Goal: Information Seeking & Learning: Learn about a topic

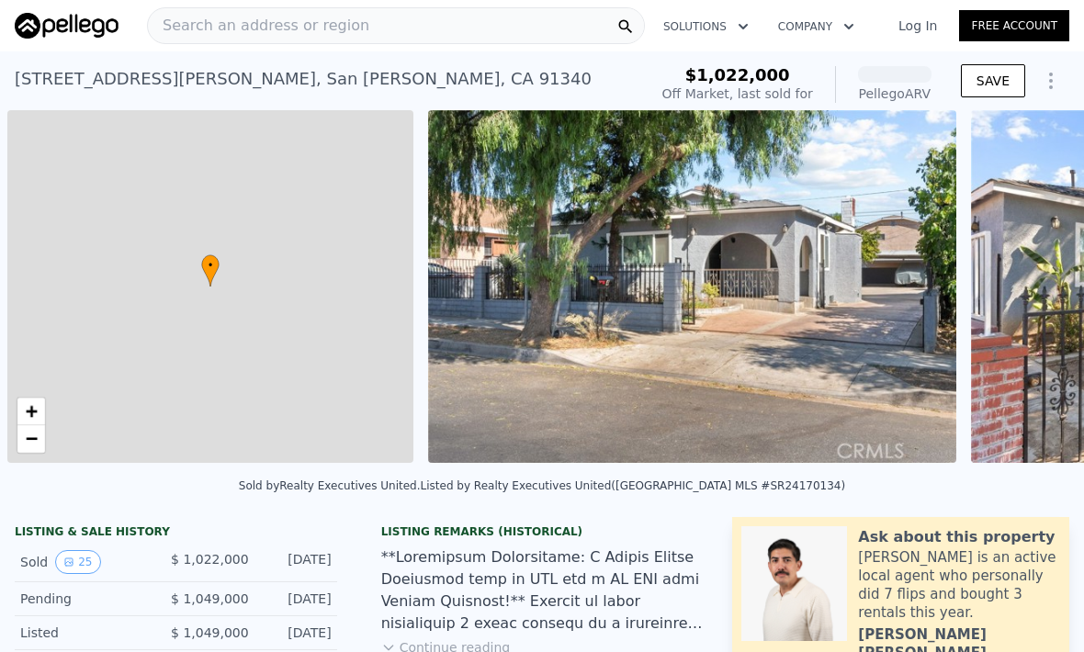
scroll to position [0, 7]
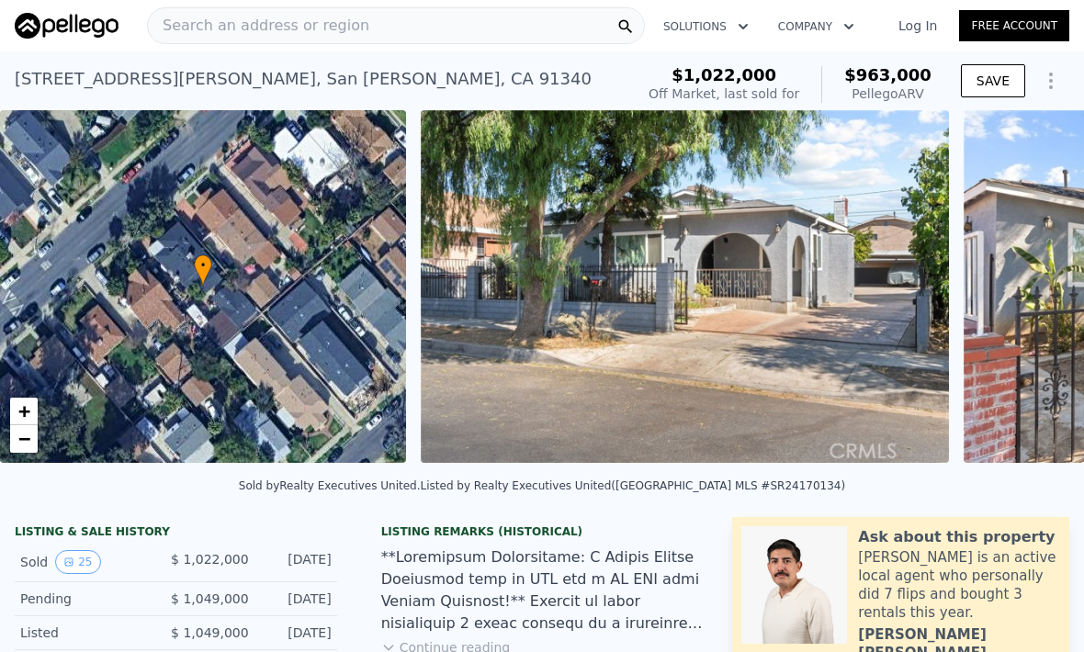
click at [418, 17] on div "Search an address or region" at bounding box center [396, 25] width 498 height 37
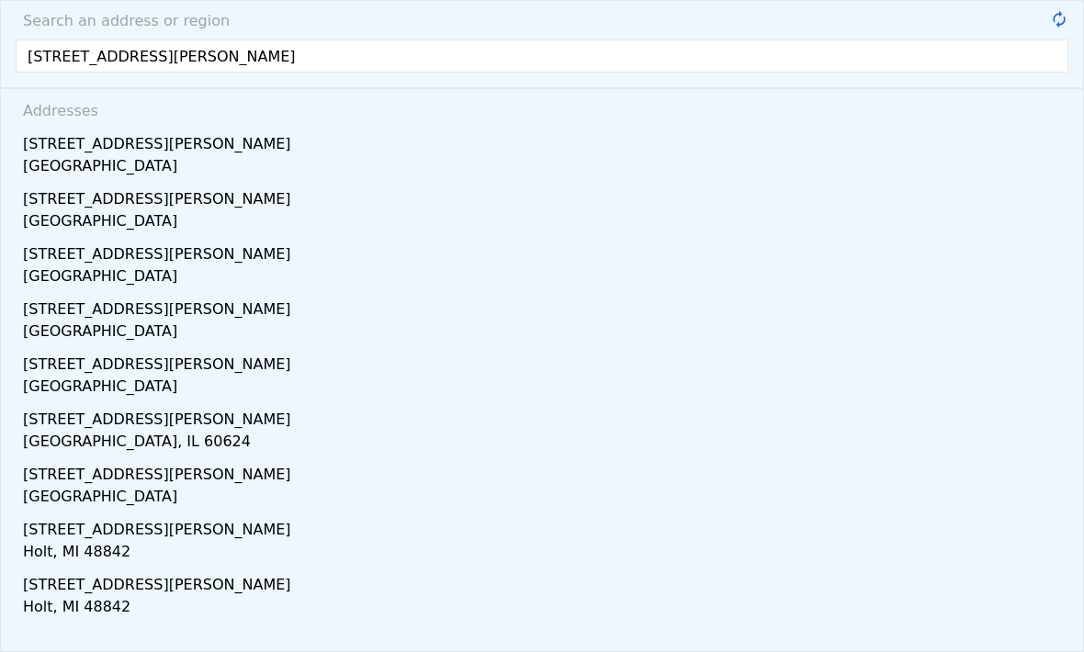
type input "[STREET_ADDRESS][PERSON_NAME]"
click at [105, 159] on div "[GEOGRAPHIC_DATA]" at bounding box center [545, 168] width 1045 height 26
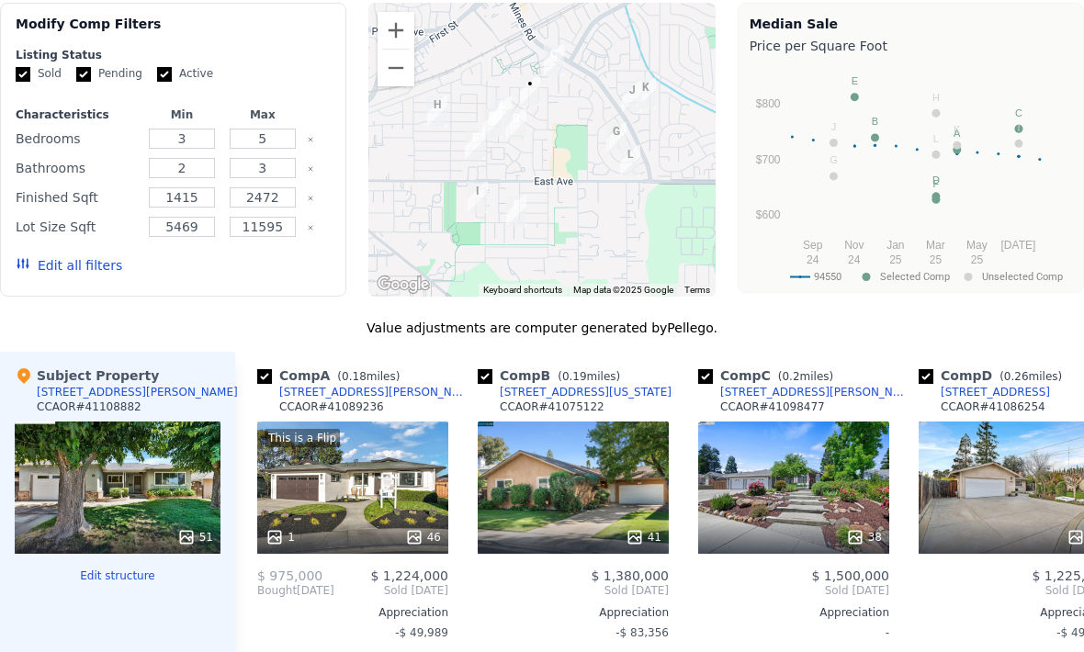
scroll to position [1563, 0]
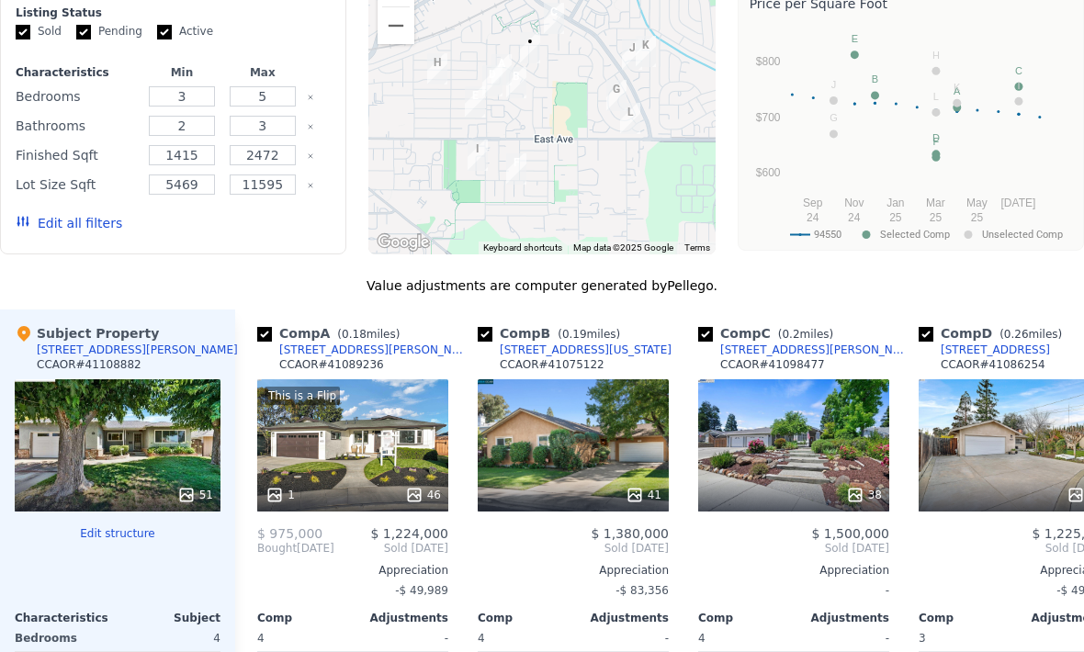
click at [417, 442] on div "This is a Flip 1 46" at bounding box center [352, 445] width 191 height 132
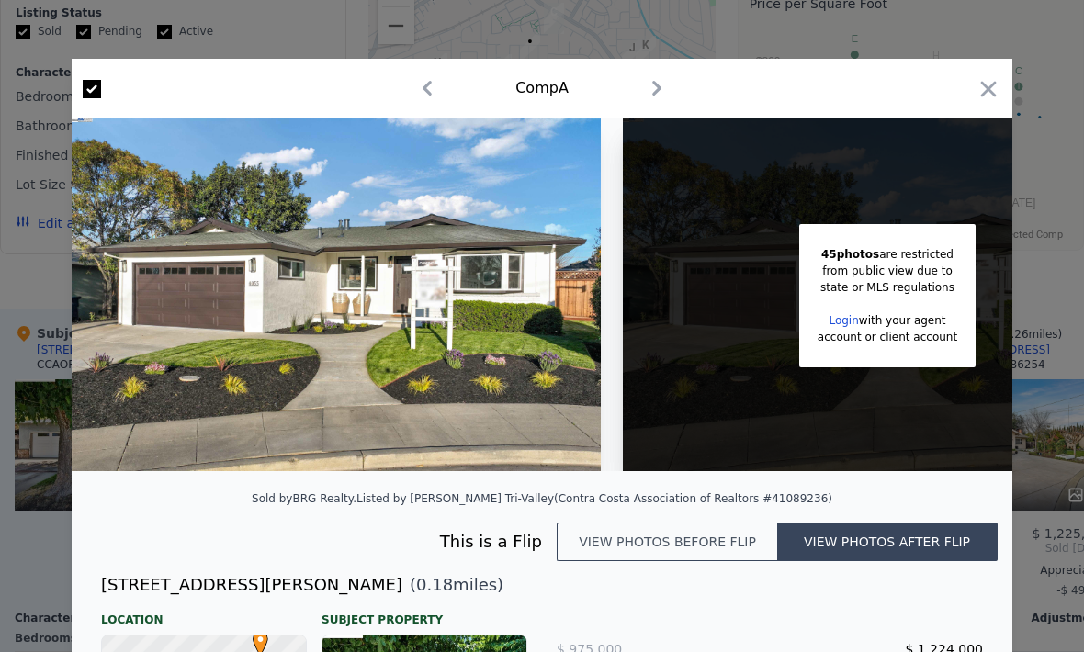
click at [653, 91] on icon "button" at bounding box center [656, 87] width 29 height 29
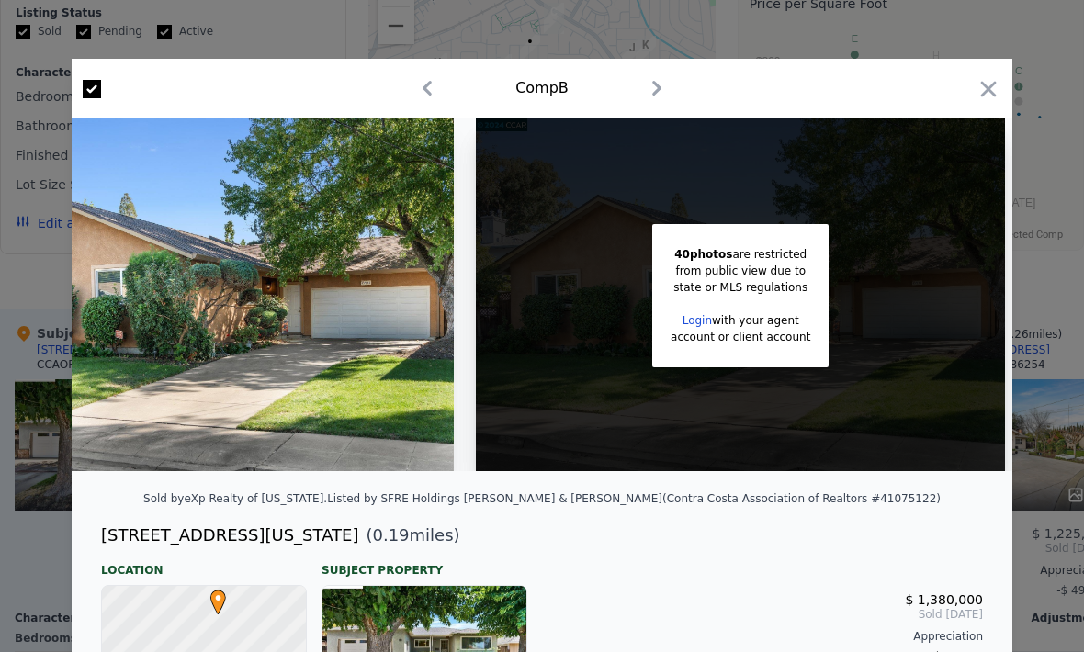
scroll to position [0, 147]
click at [982, 95] on icon "button" at bounding box center [989, 89] width 16 height 16
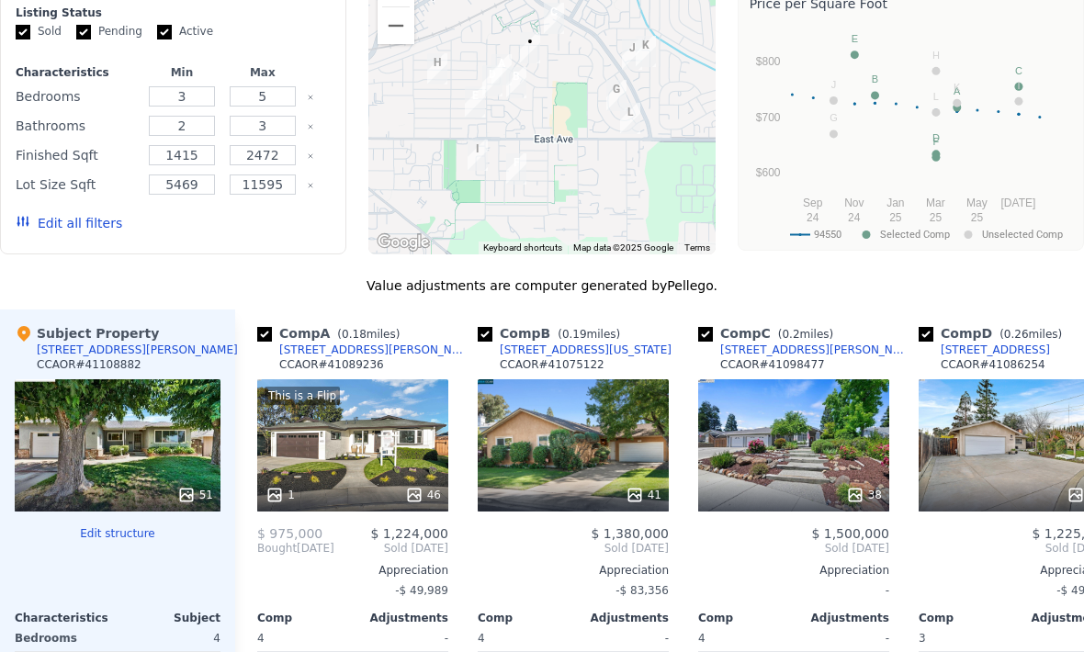
click at [397, 472] on div "This is a Flip 1 46" at bounding box center [352, 445] width 191 height 132
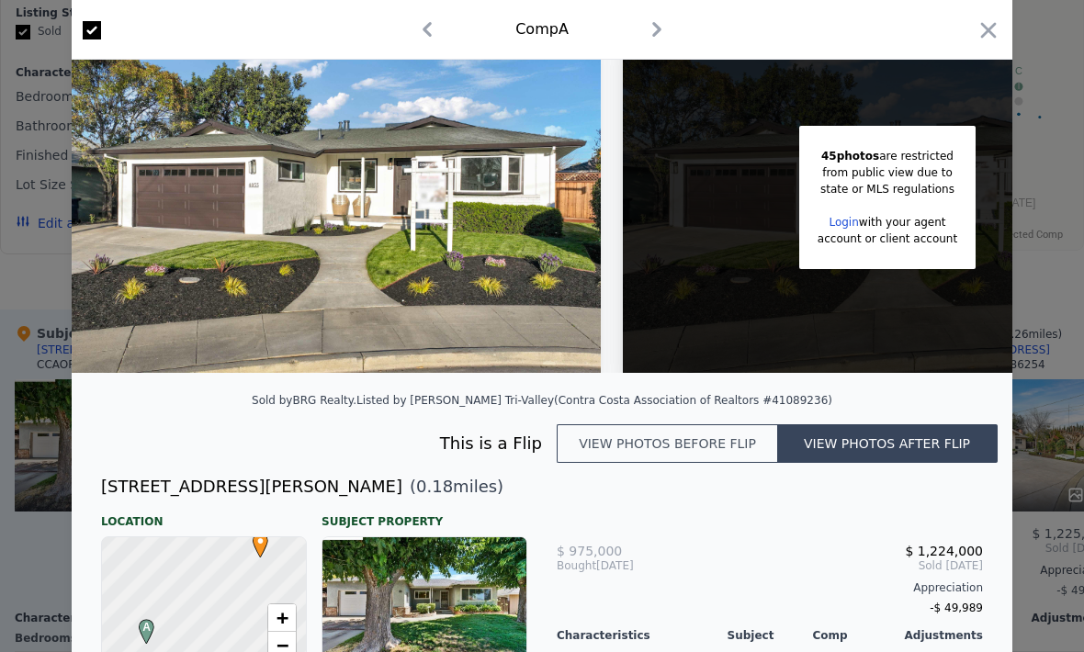
scroll to position [77, 0]
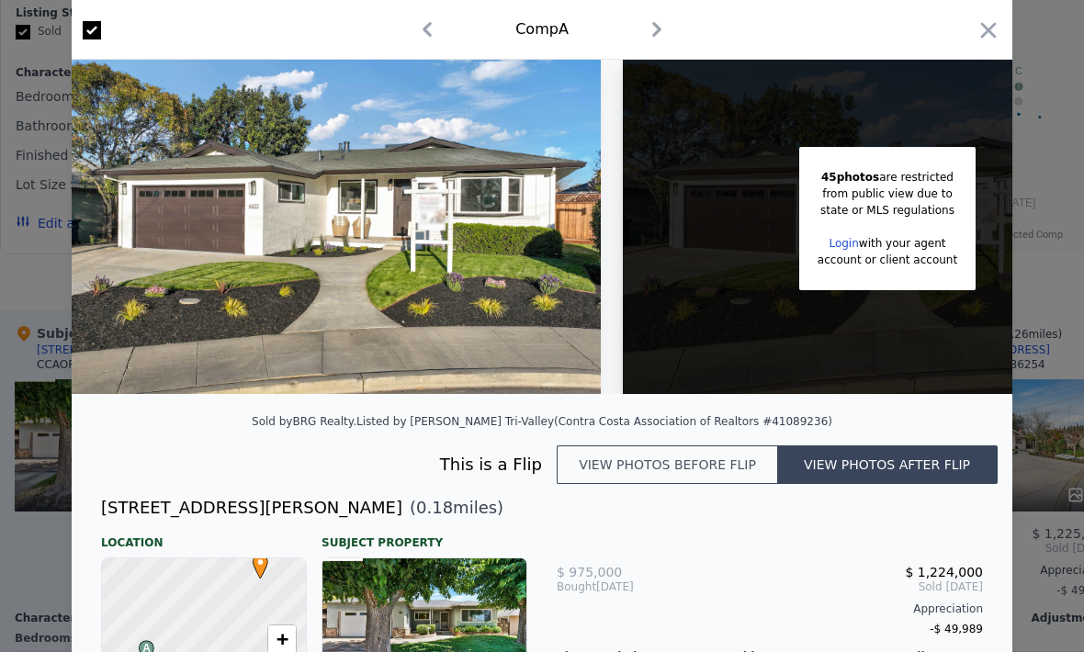
click at [983, 28] on icon "button" at bounding box center [988, 30] width 26 height 26
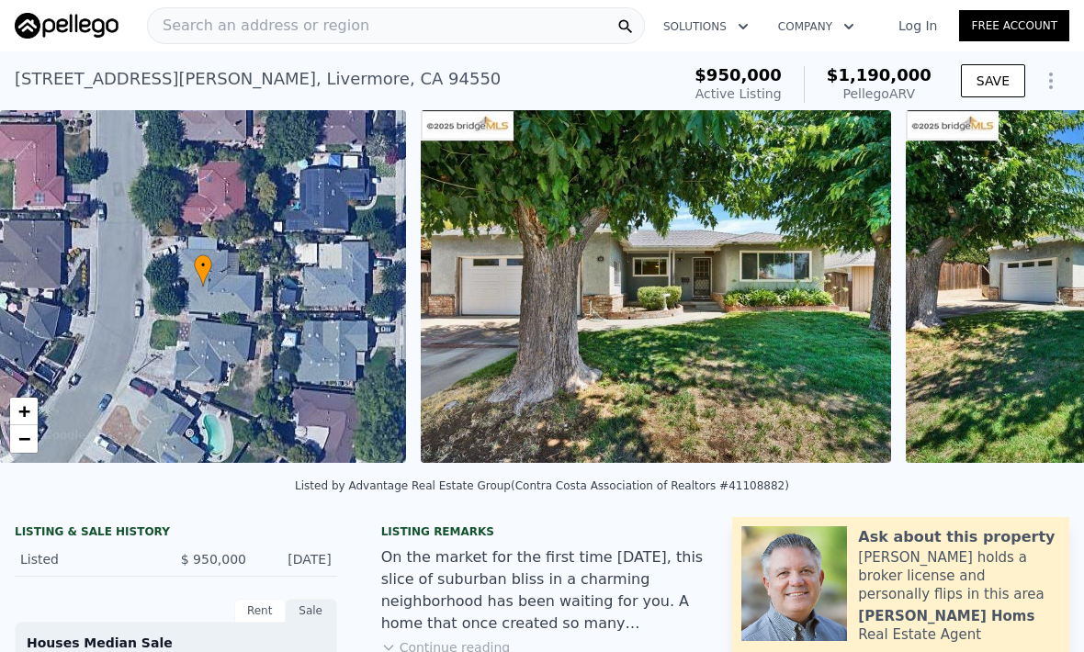
click at [397, 23] on div "Search an address or region" at bounding box center [396, 25] width 498 height 37
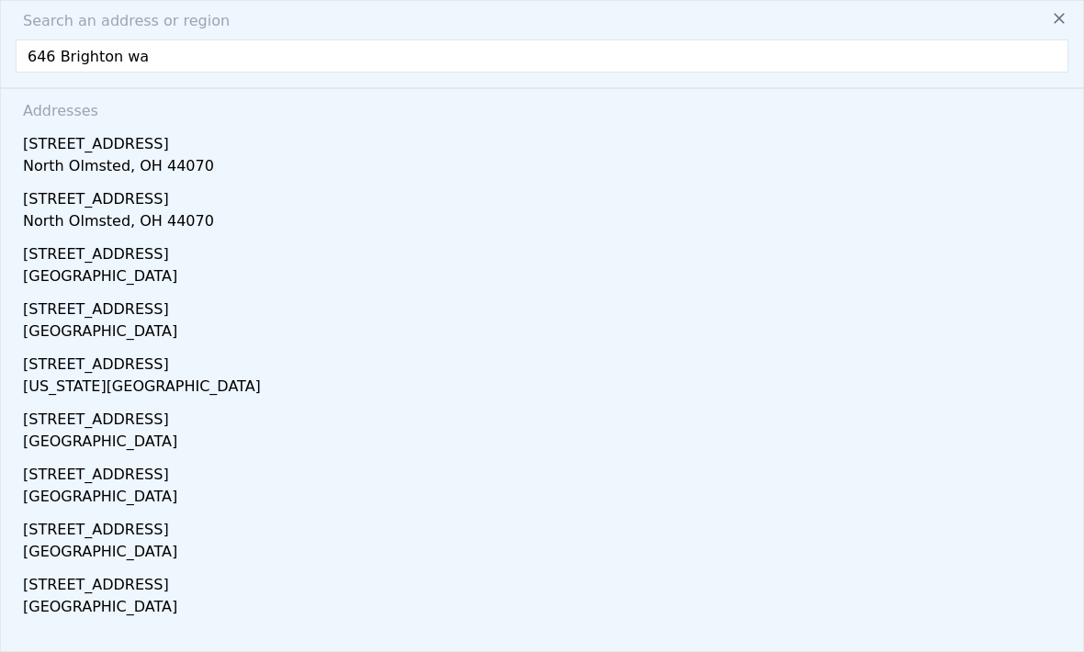
type input "[STREET_ADDRESS]"
click at [124, 157] on div "[GEOGRAPHIC_DATA]" at bounding box center [545, 168] width 1045 height 26
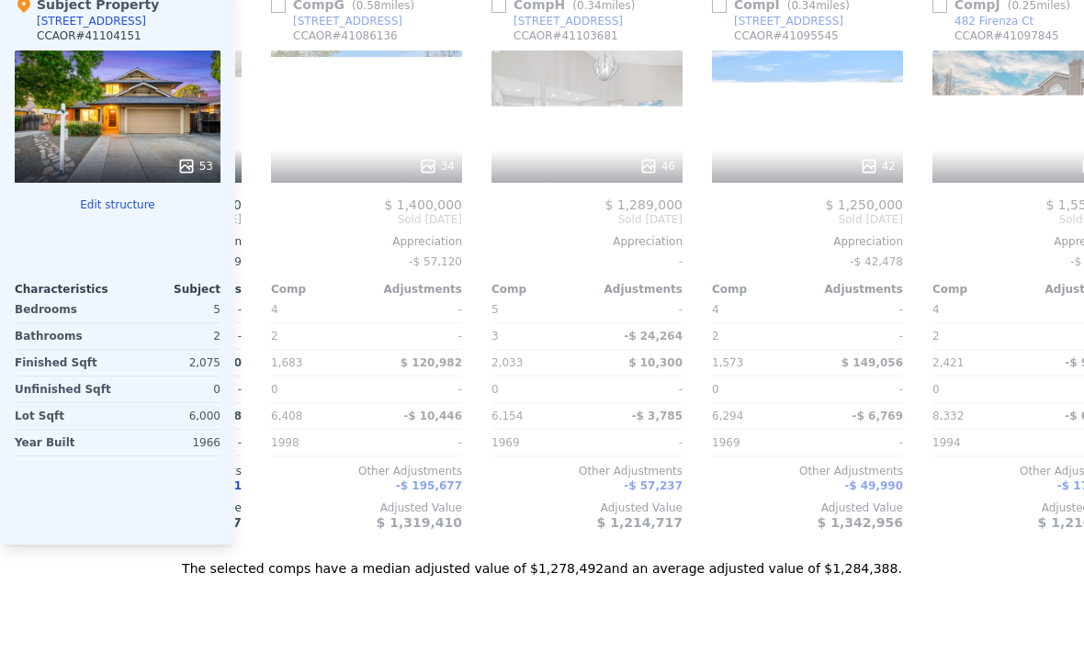
scroll to position [0, 1308]
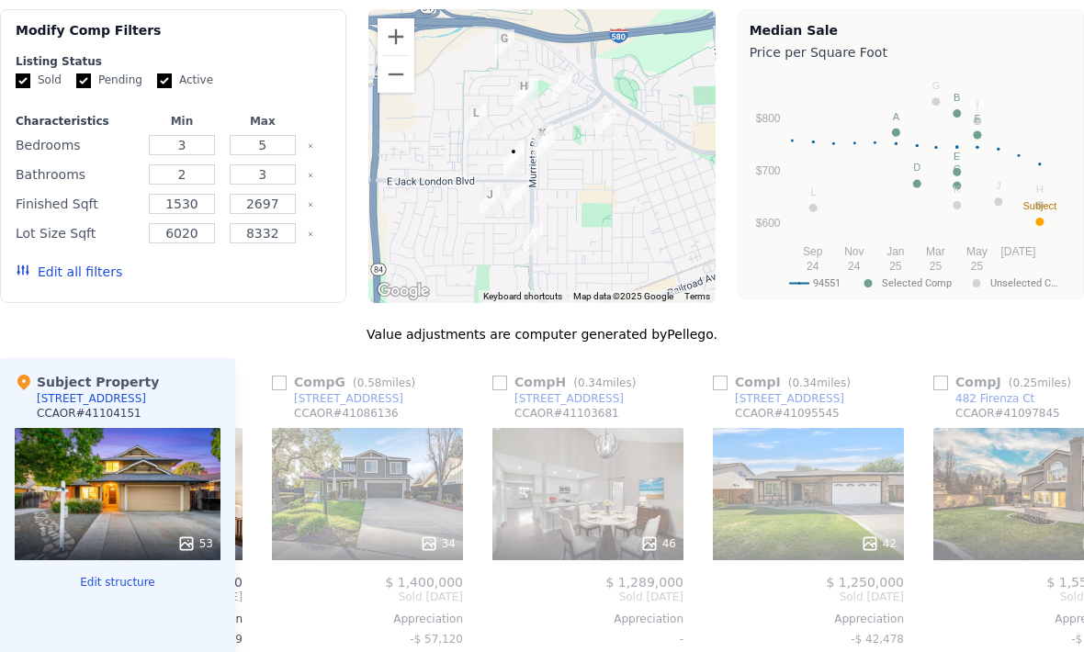
click at [725, 459] on div "42" at bounding box center [808, 494] width 191 height 132
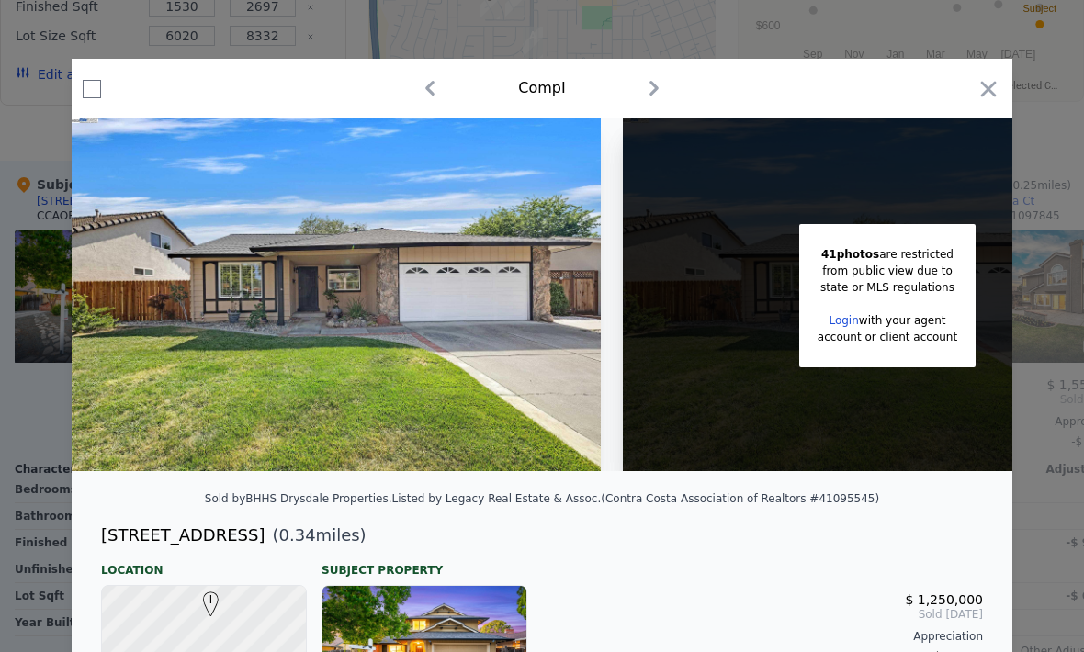
click at [985, 73] on div "Comp I" at bounding box center [542, 89] width 940 height 60
click at [987, 82] on icon "button" at bounding box center [988, 89] width 26 height 26
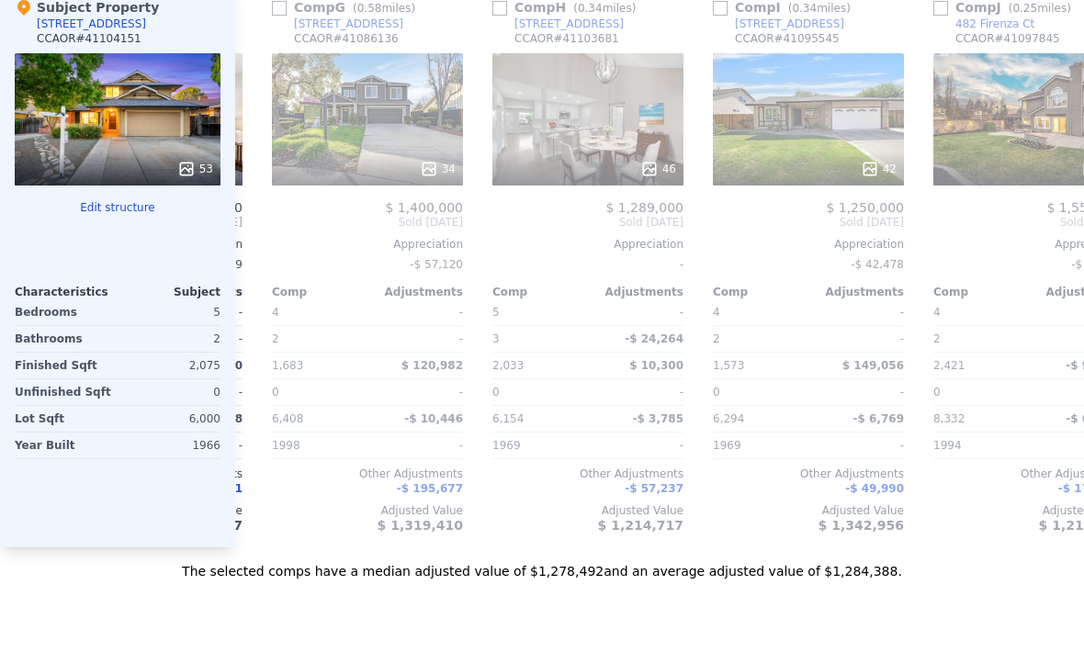
scroll to position [2040, 0]
